Goal: Task Accomplishment & Management: Manage account settings

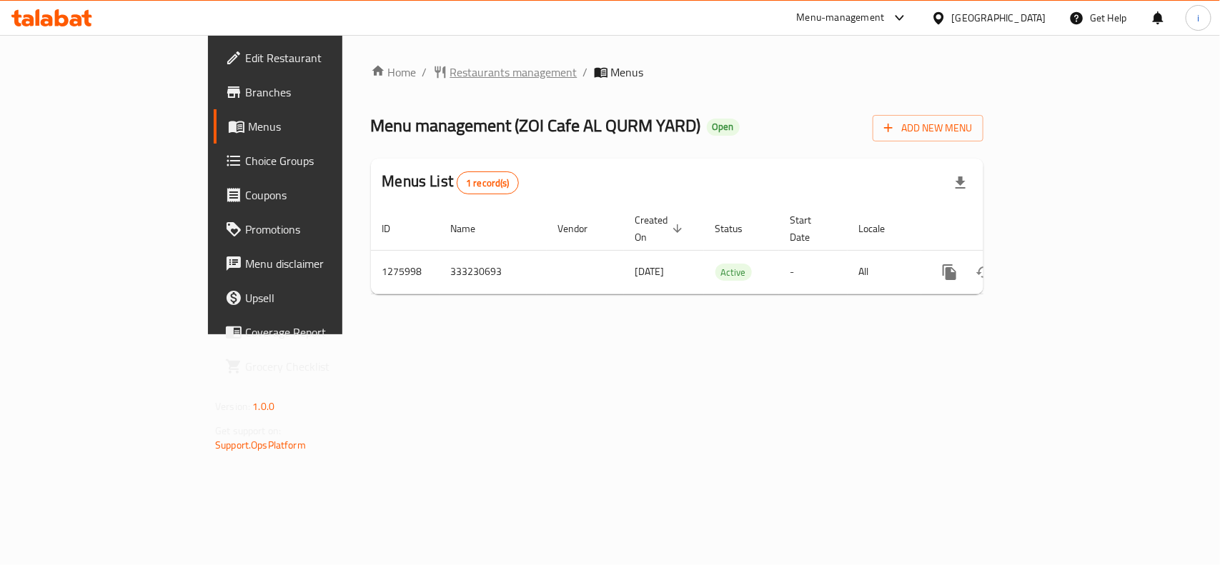
click at [450, 73] on span "Restaurants management" at bounding box center [513, 72] width 127 height 17
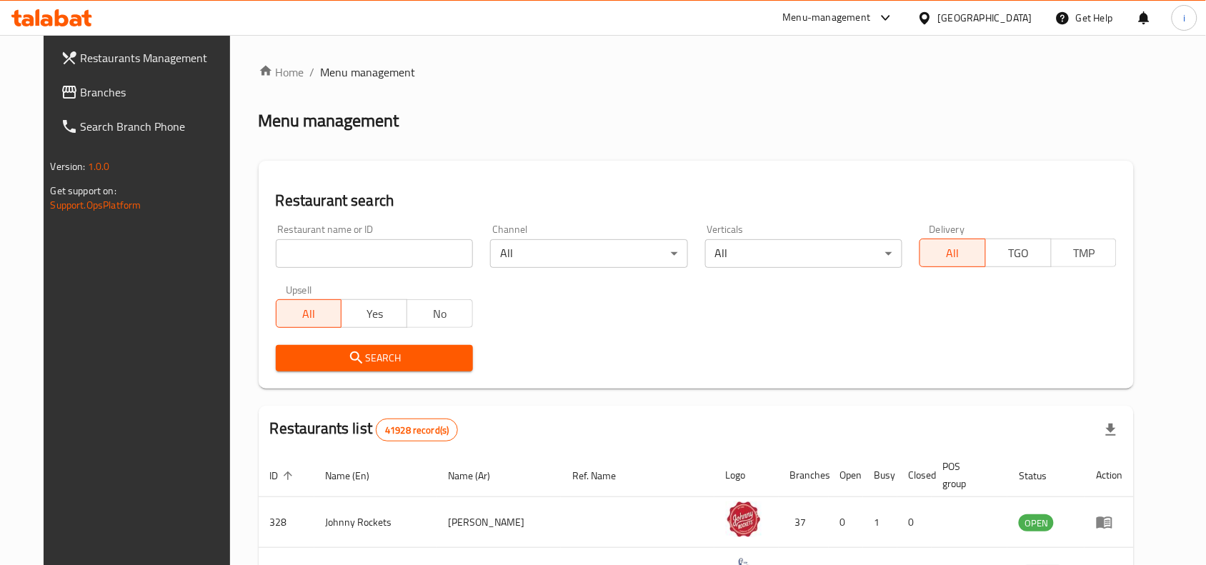
click at [318, 247] on input "search" at bounding box center [374, 253] width 197 height 29
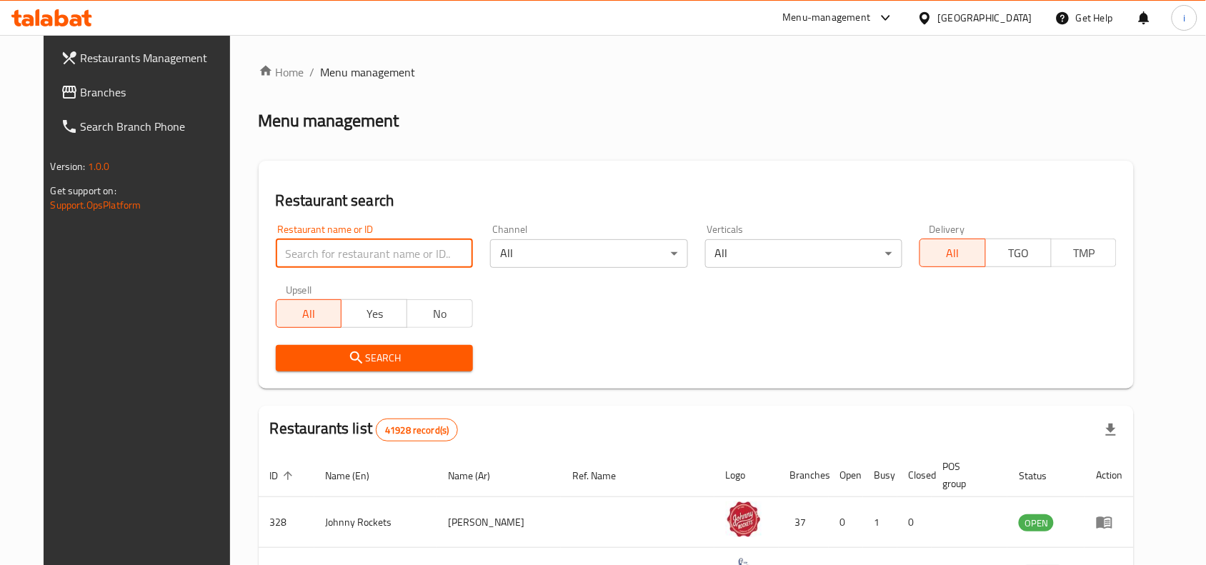
paste input "691841"
type input "691841"
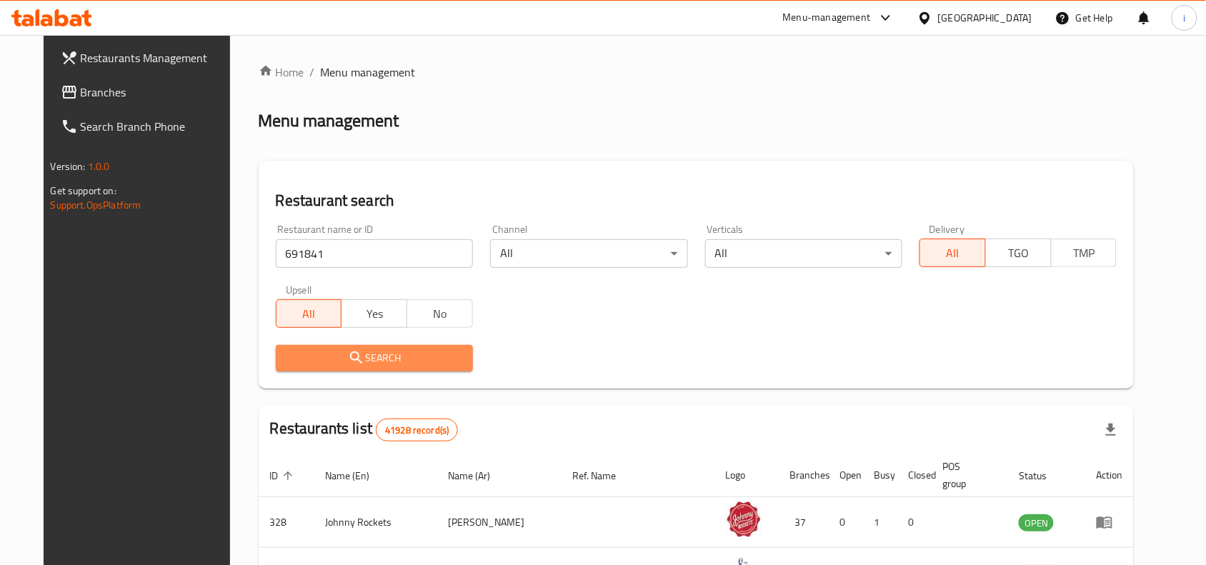
click at [350, 354] on icon "submit" at bounding box center [356, 358] width 12 height 12
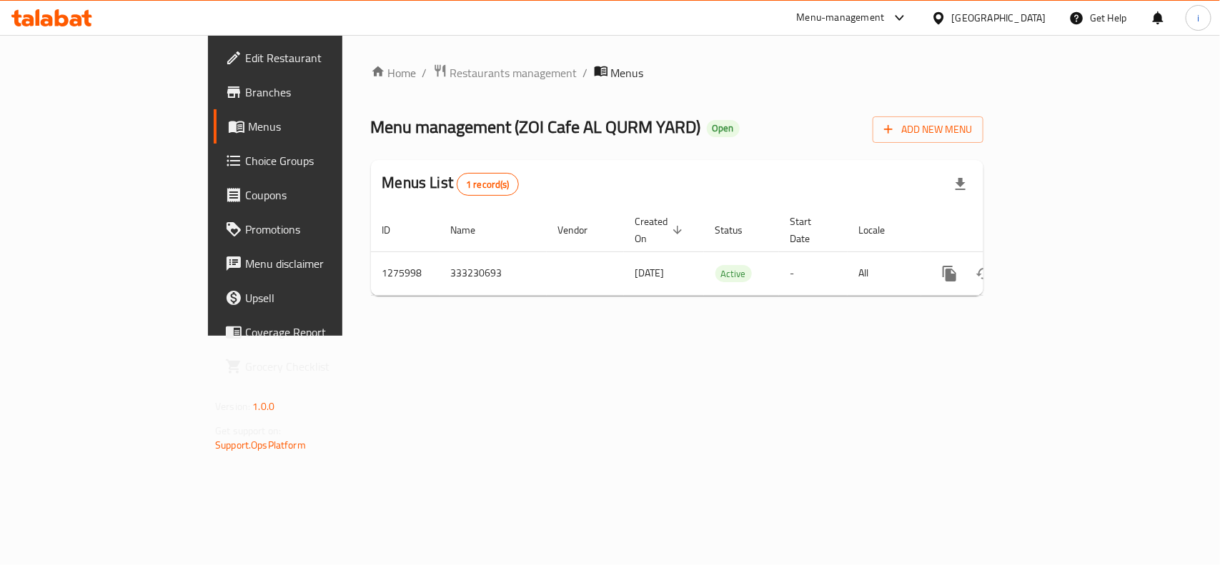
click at [245, 61] on span "Edit Restaurant" at bounding box center [322, 57] width 155 height 17
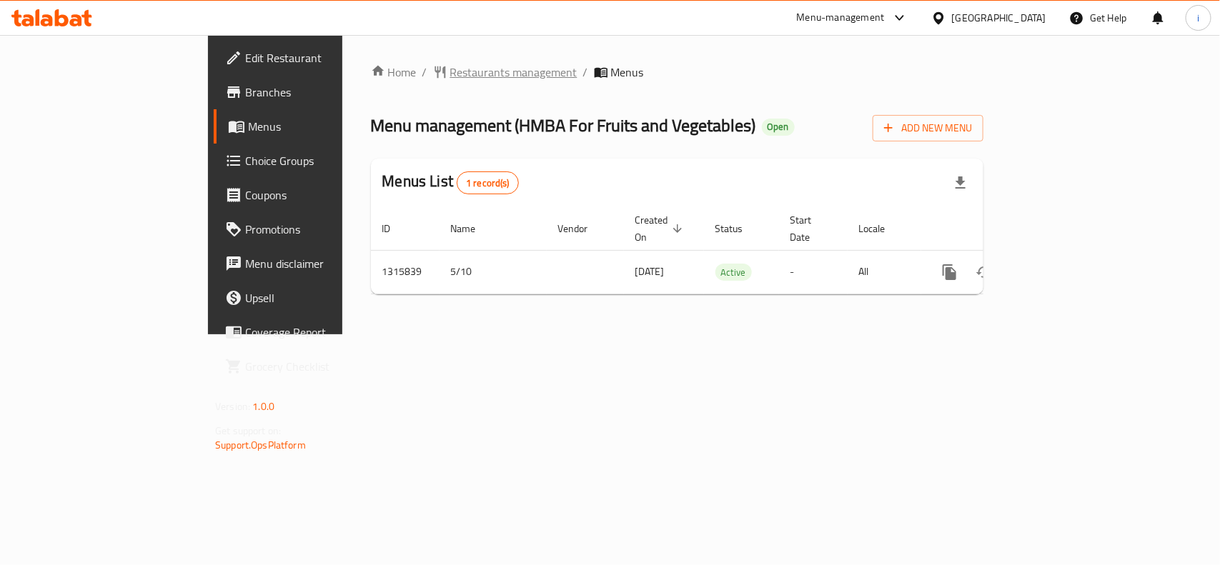
click at [450, 66] on span "Restaurants management" at bounding box center [513, 72] width 127 height 17
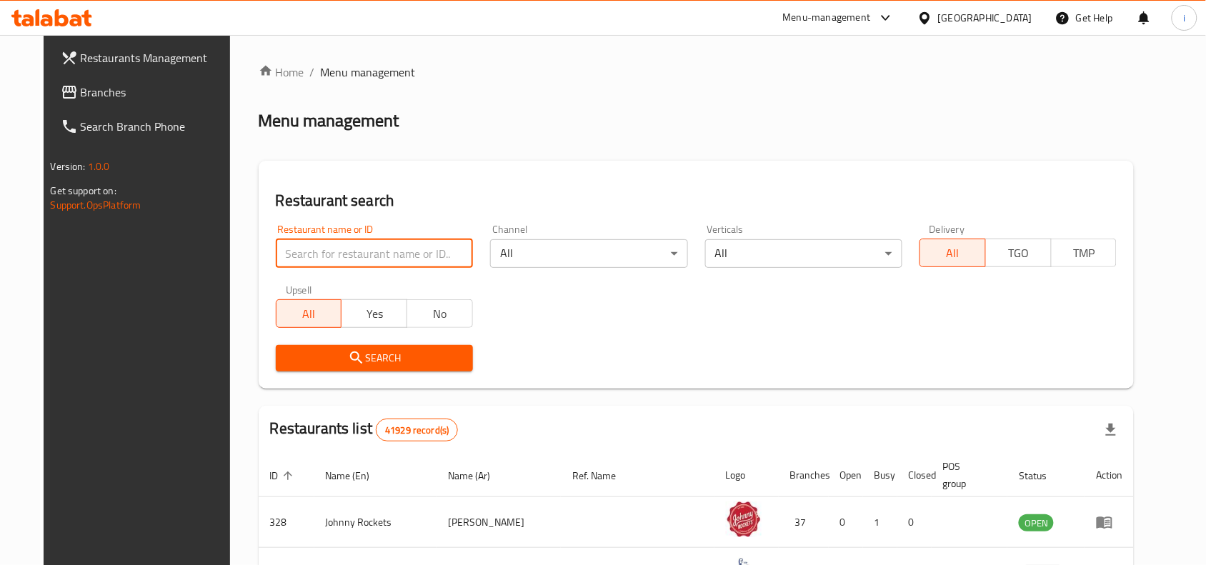
click at [395, 251] on input "search" at bounding box center [374, 253] width 197 height 29
paste input "707425"
type input "707425"
click at [386, 347] on button "Search" at bounding box center [374, 358] width 197 height 26
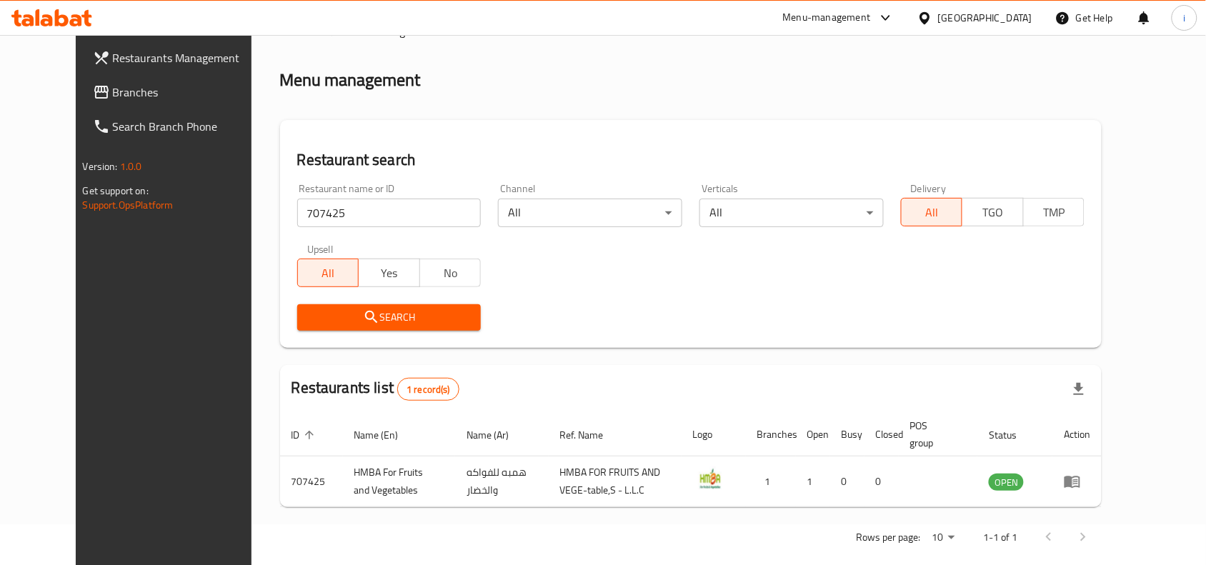
scroll to position [61, 0]
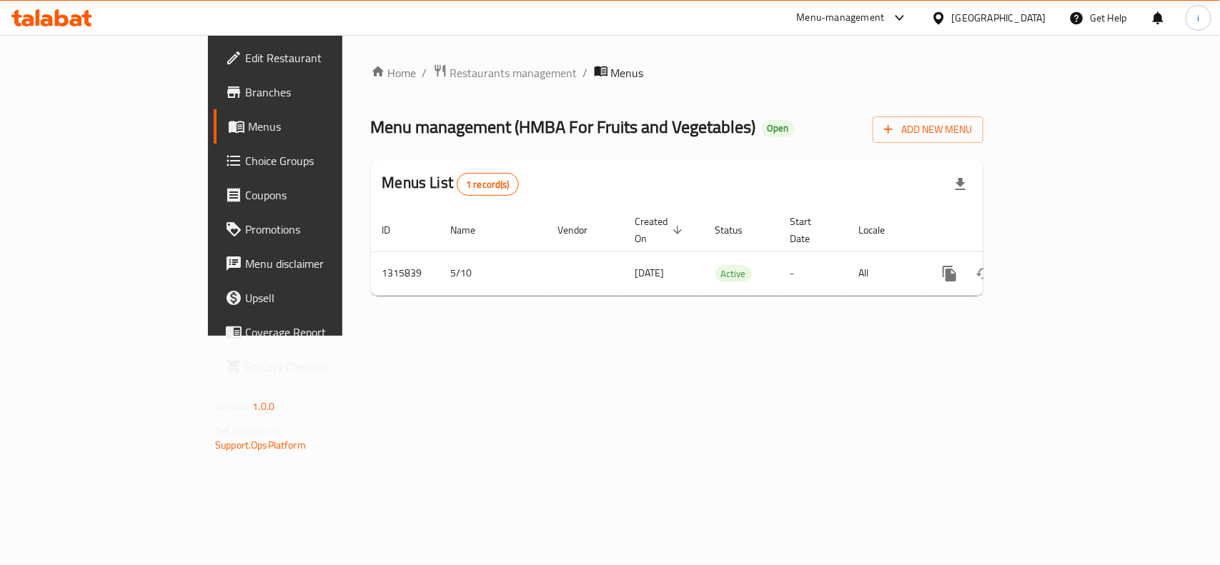
click at [245, 65] on span "Edit Restaurant" at bounding box center [322, 57] width 155 height 17
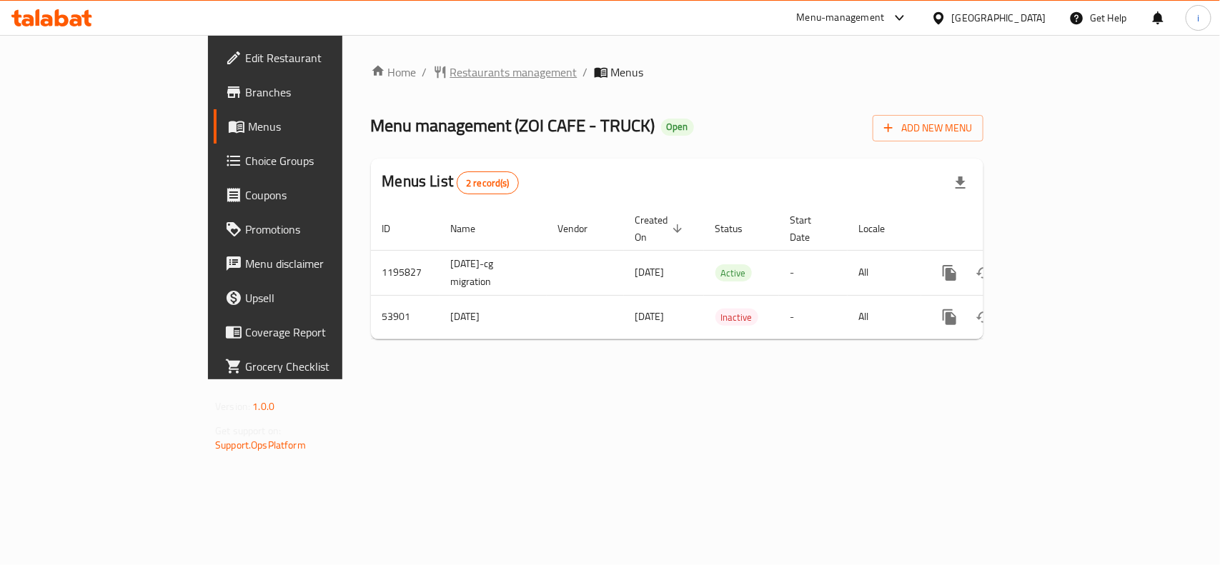
click at [450, 76] on span "Restaurants management" at bounding box center [513, 72] width 127 height 17
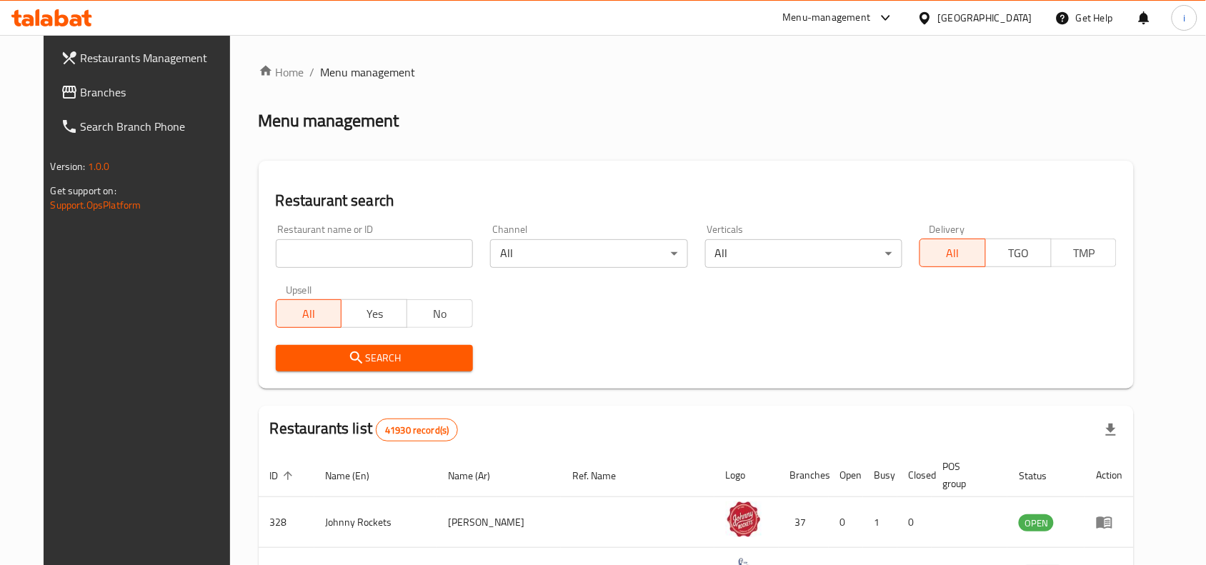
click at [332, 252] on input "search" at bounding box center [374, 253] width 197 height 29
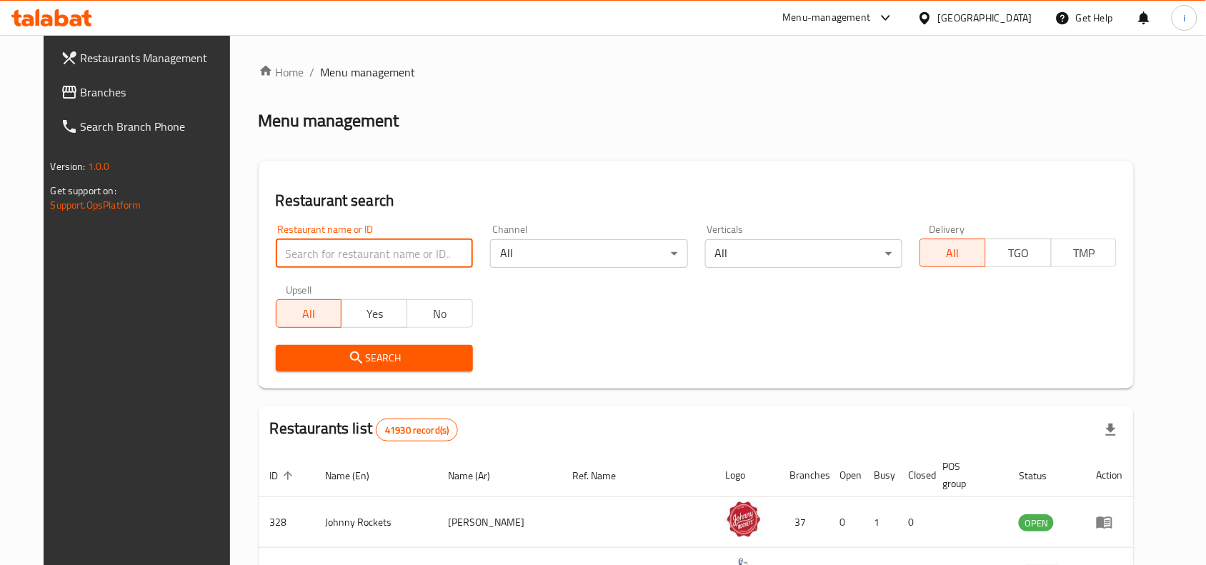
paste input "26668"
type input "26668"
click at [355, 357] on span "Search" at bounding box center [374, 359] width 174 height 18
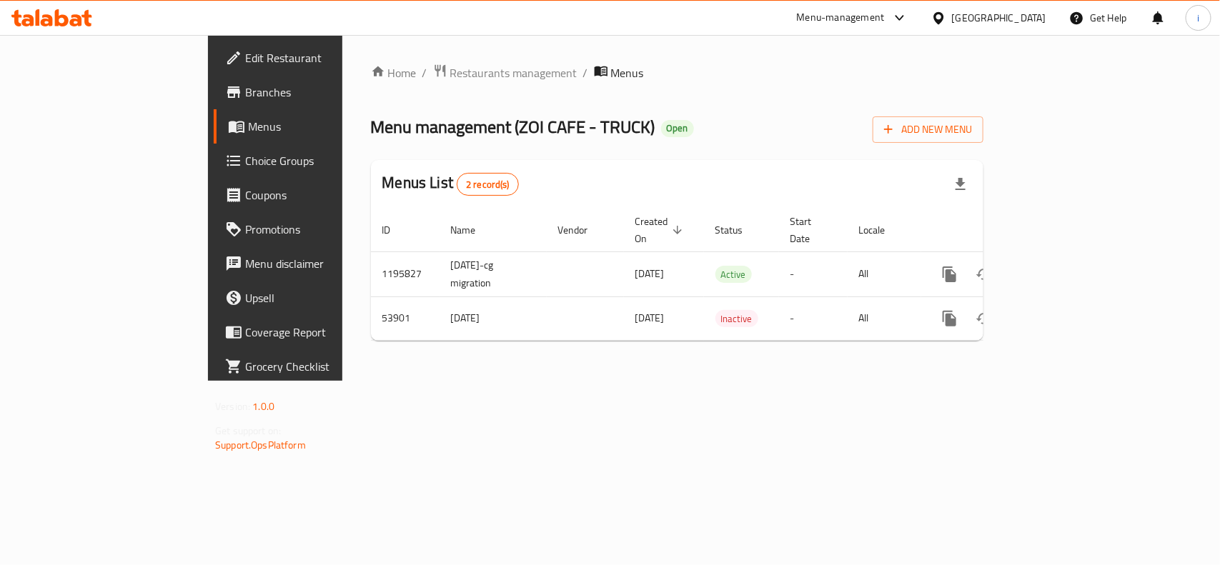
click at [245, 57] on span "Edit Restaurant" at bounding box center [322, 57] width 155 height 17
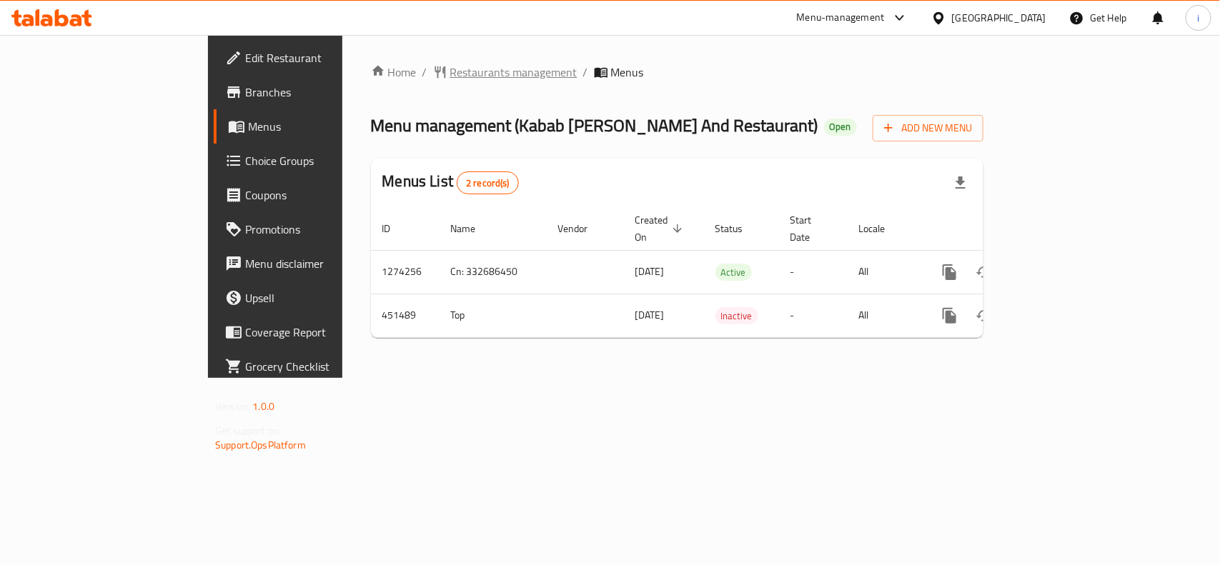
click at [450, 76] on span "Restaurants management" at bounding box center [513, 72] width 127 height 17
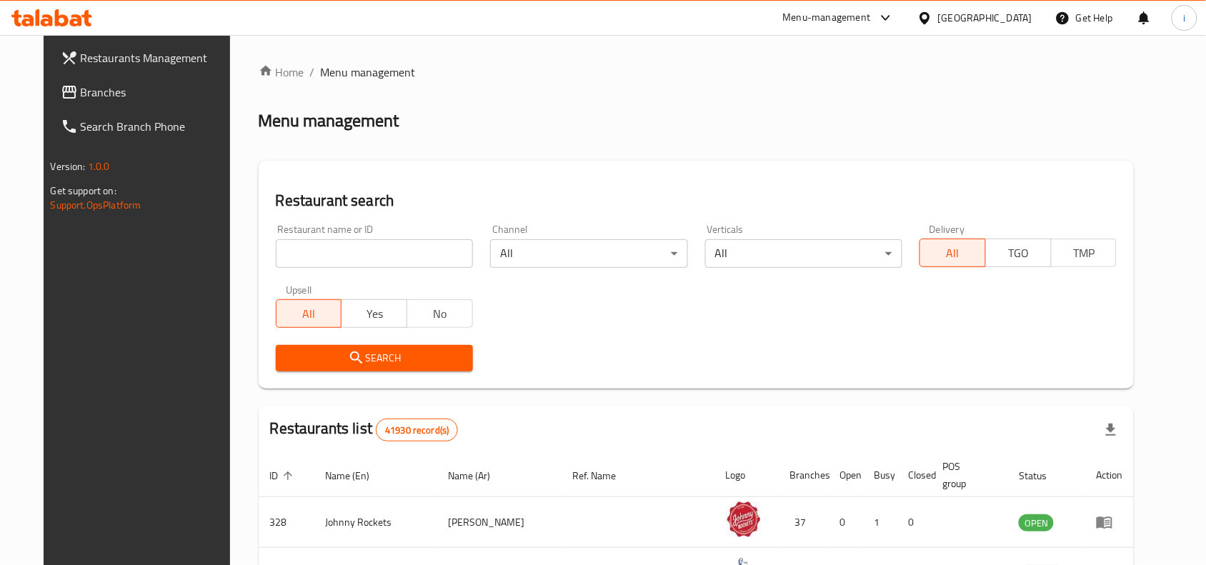
click at [356, 254] on input "search" at bounding box center [374, 253] width 197 height 29
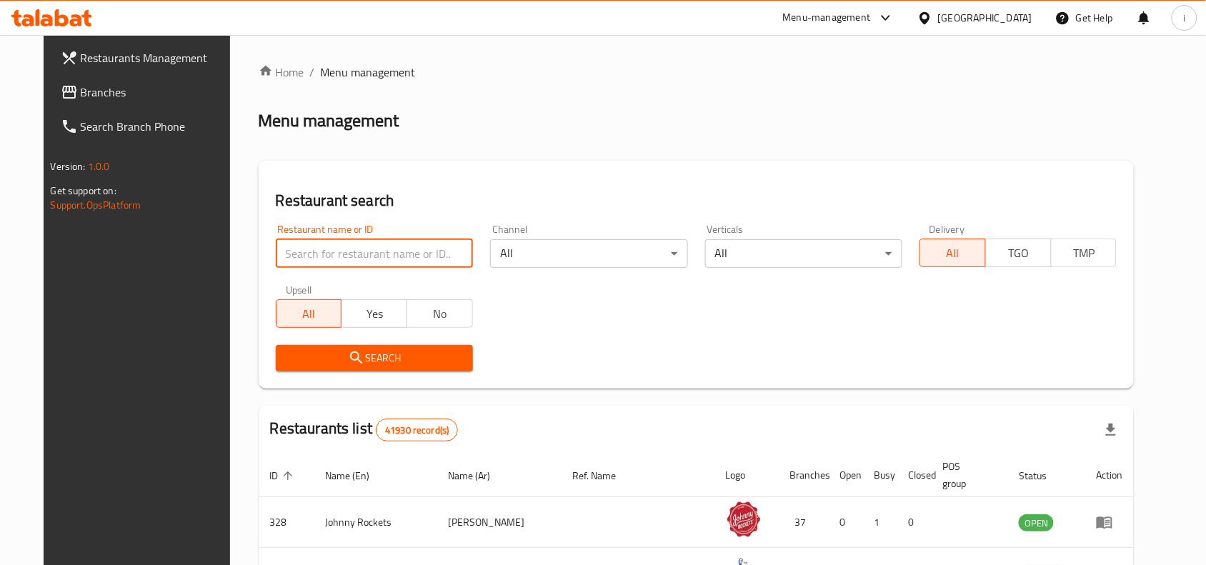
paste input "633192"
type input "633192"
click at [352, 354] on span "Search" at bounding box center [374, 359] width 174 height 18
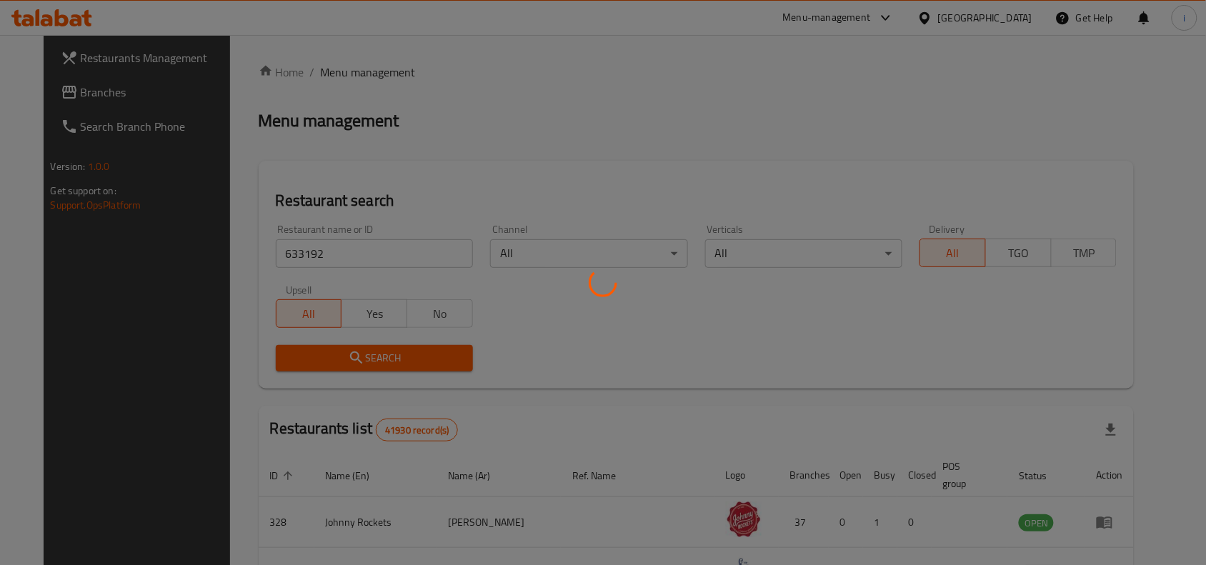
click at [352, 354] on div at bounding box center [603, 282] width 1206 height 565
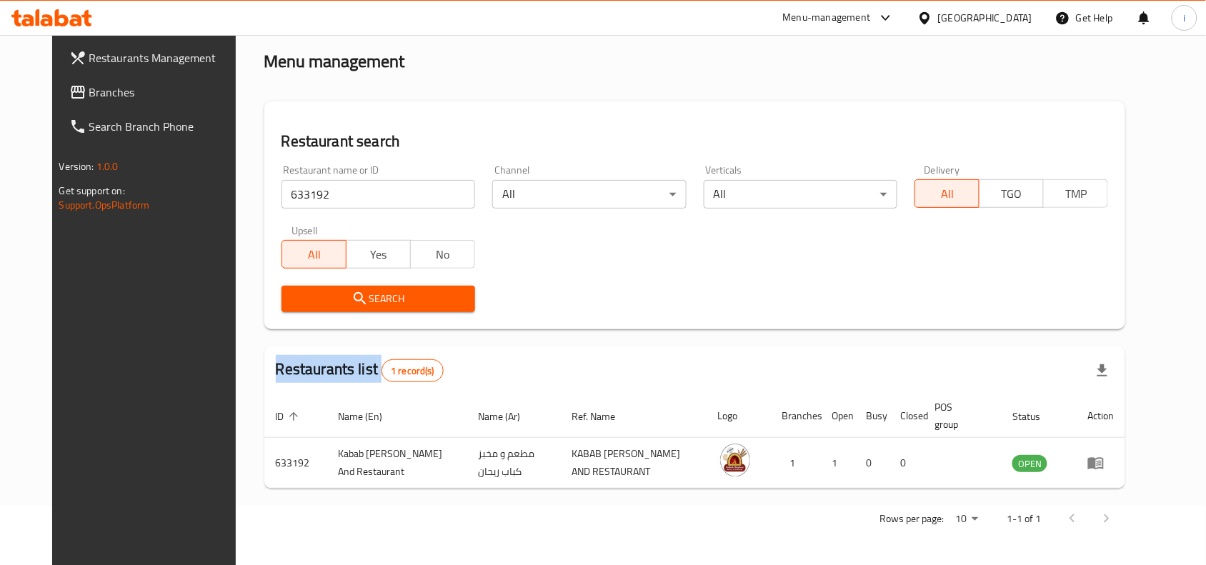
scroll to position [61, 0]
